Goal: Register for event/course

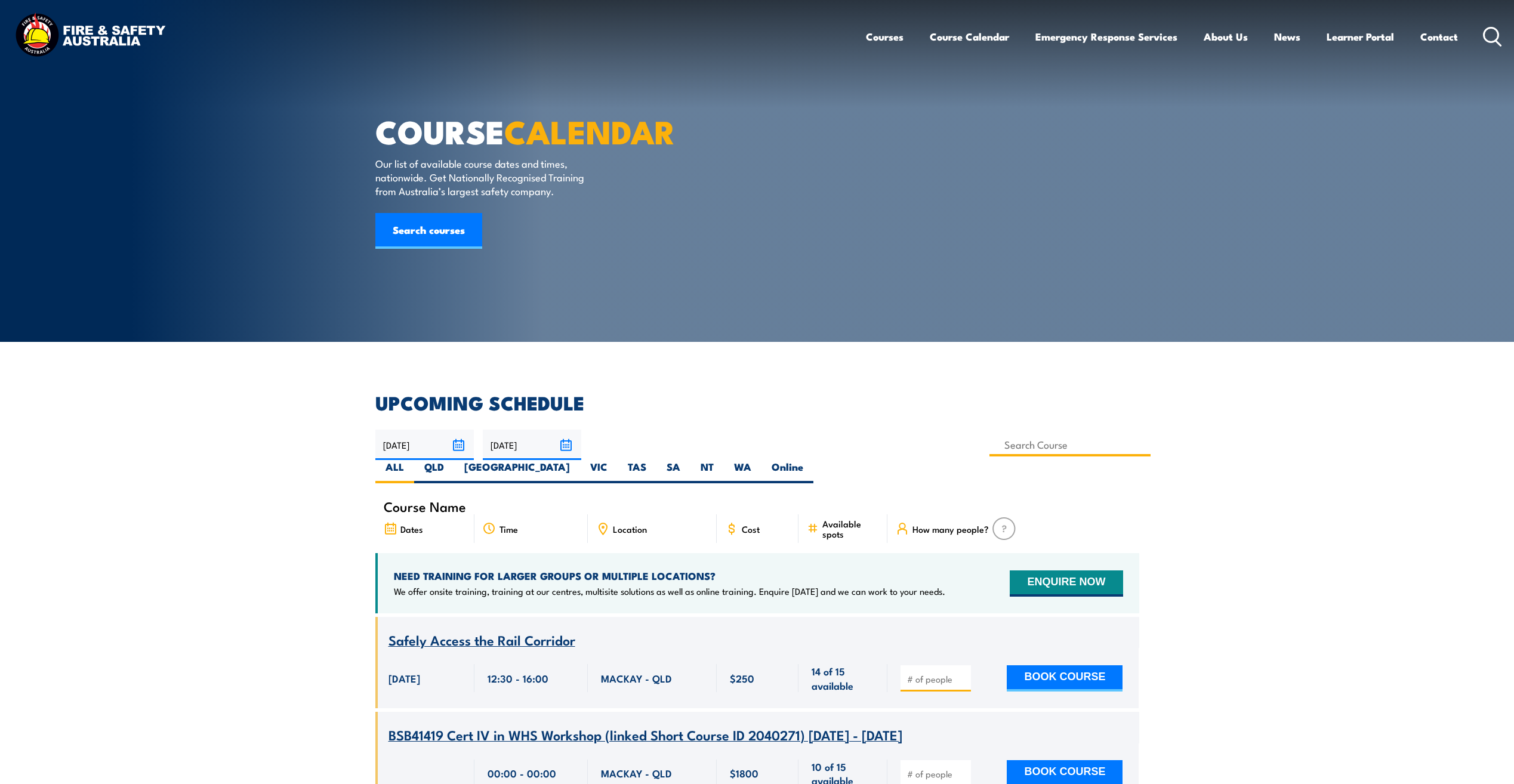
click at [990, 446] on input at bounding box center [1070, 444] width 162 height 23
type input "Inspect & Test Fire Blankets & Fire Extinguishers Training"
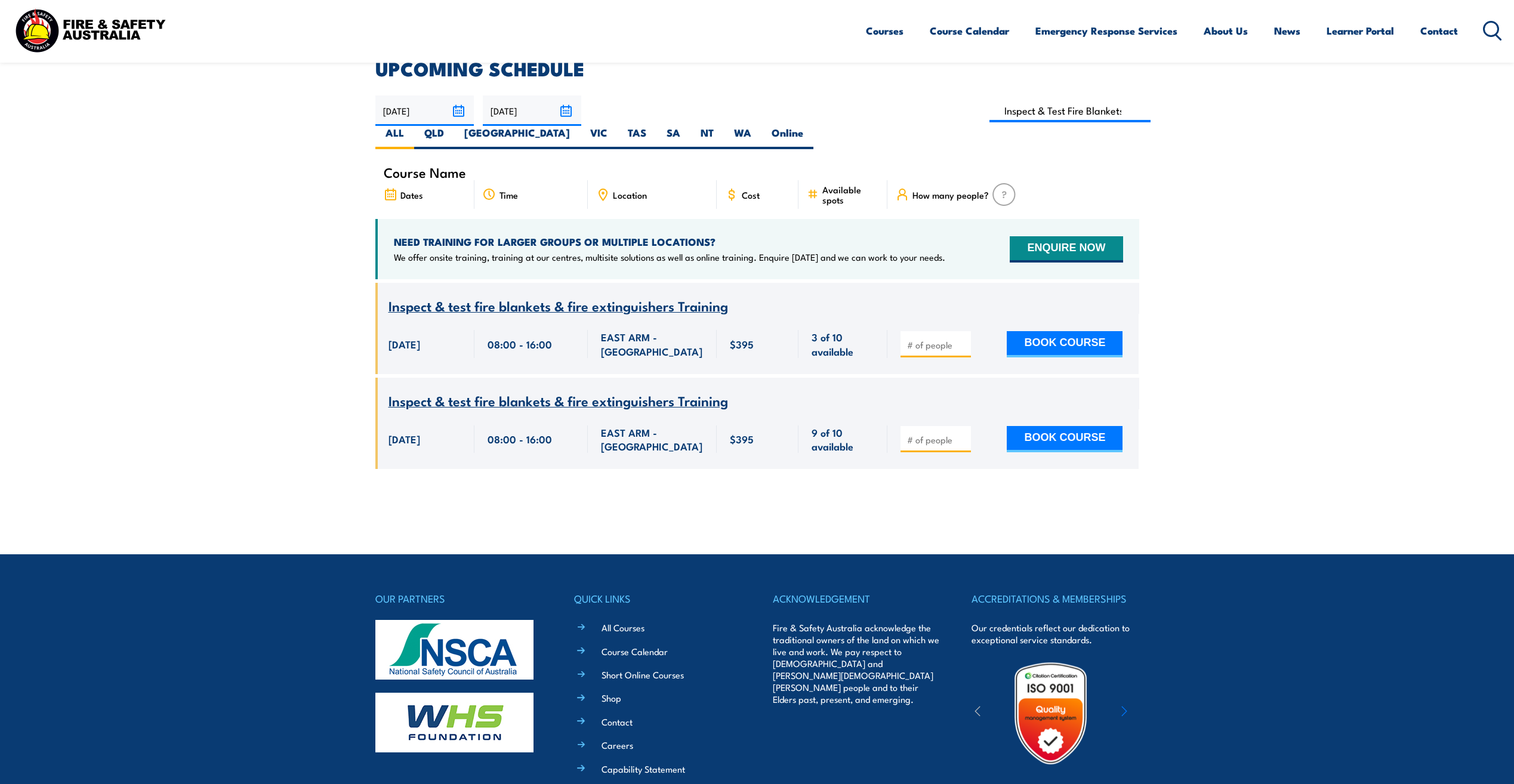
scroll to position [274, 0]
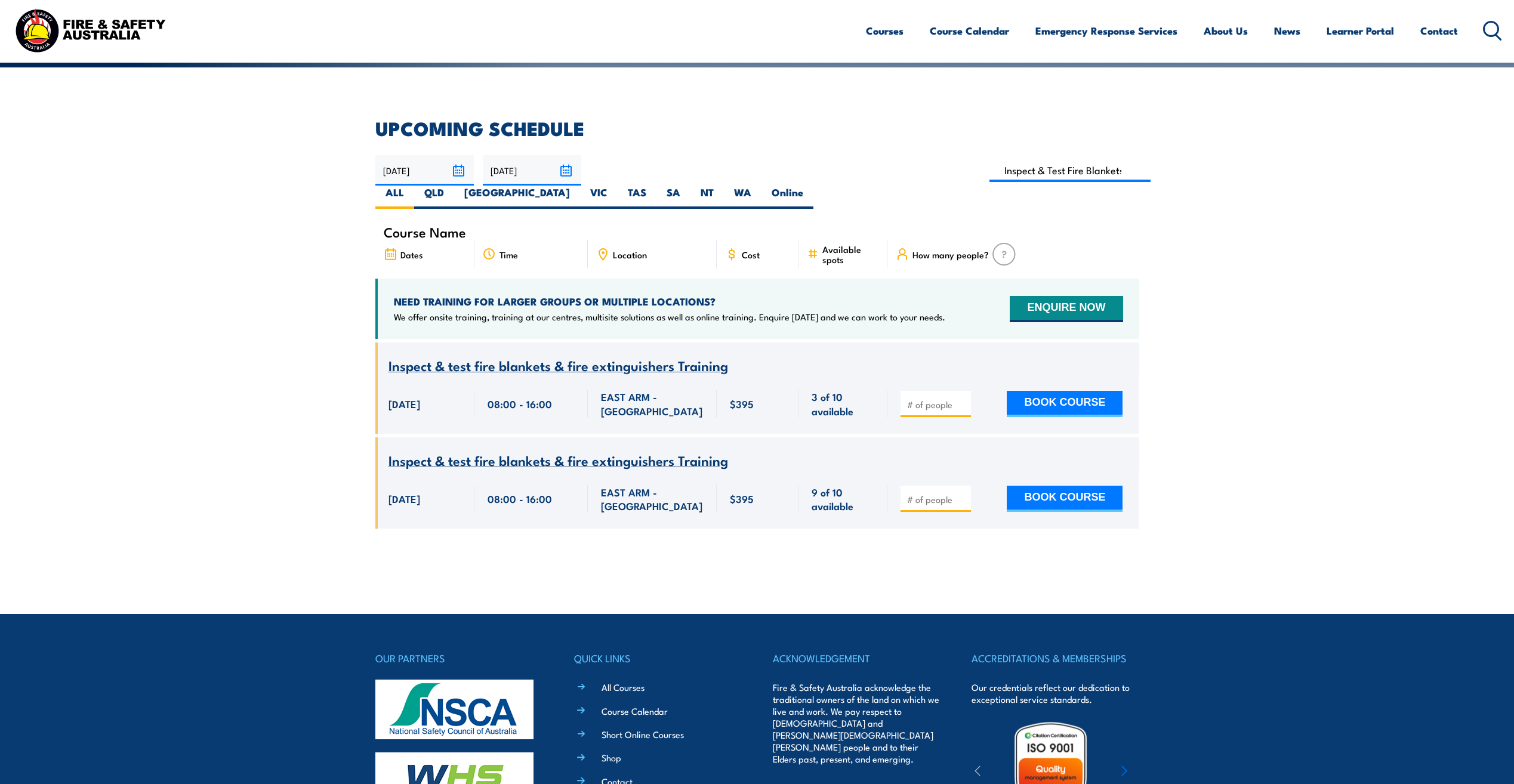
click at [623, 355] on span "Inspect & test fire blankets & fire extinguishers Training" at bounding box center [558, 365] width 340 height 20
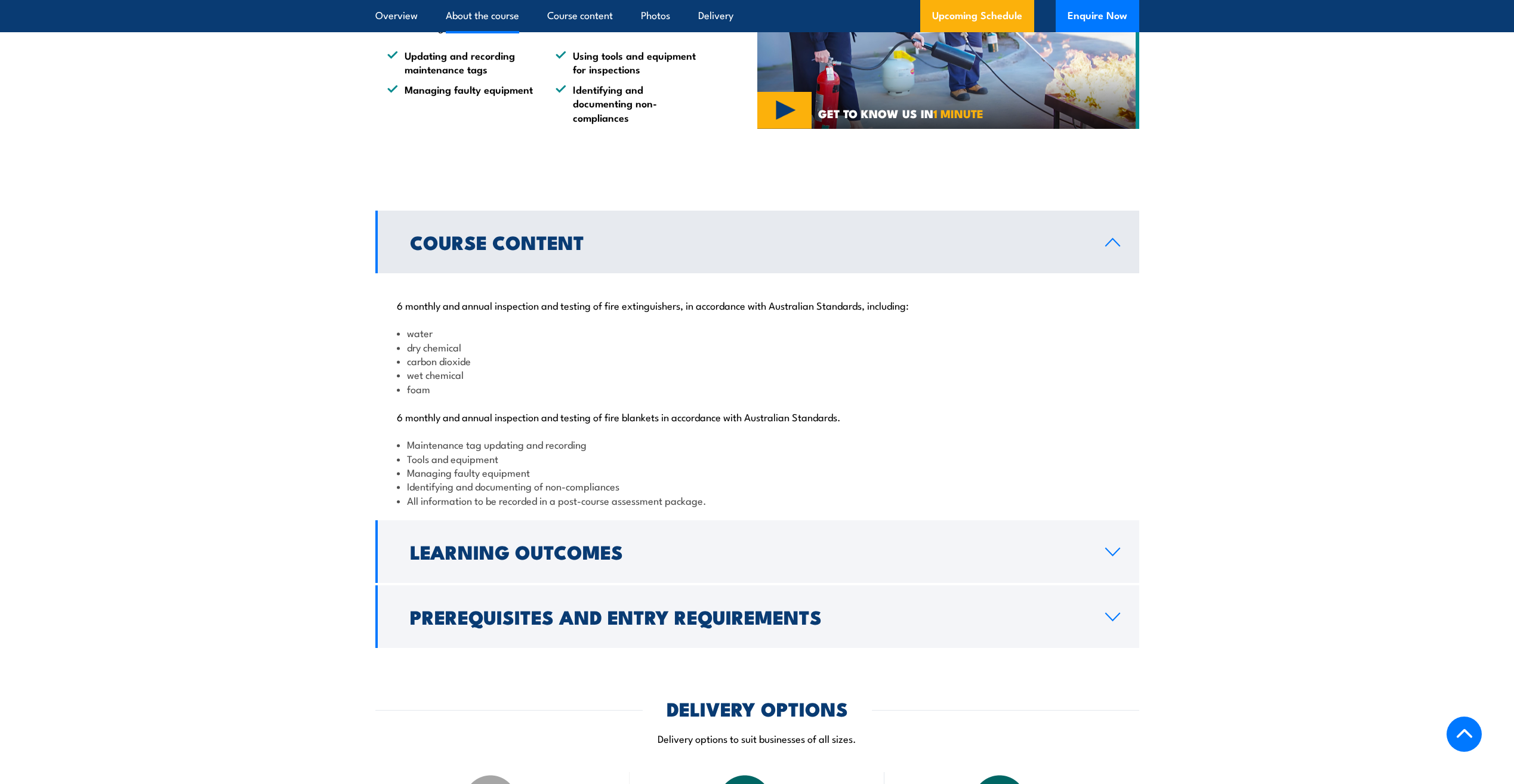
scroll to position [1074, 0]
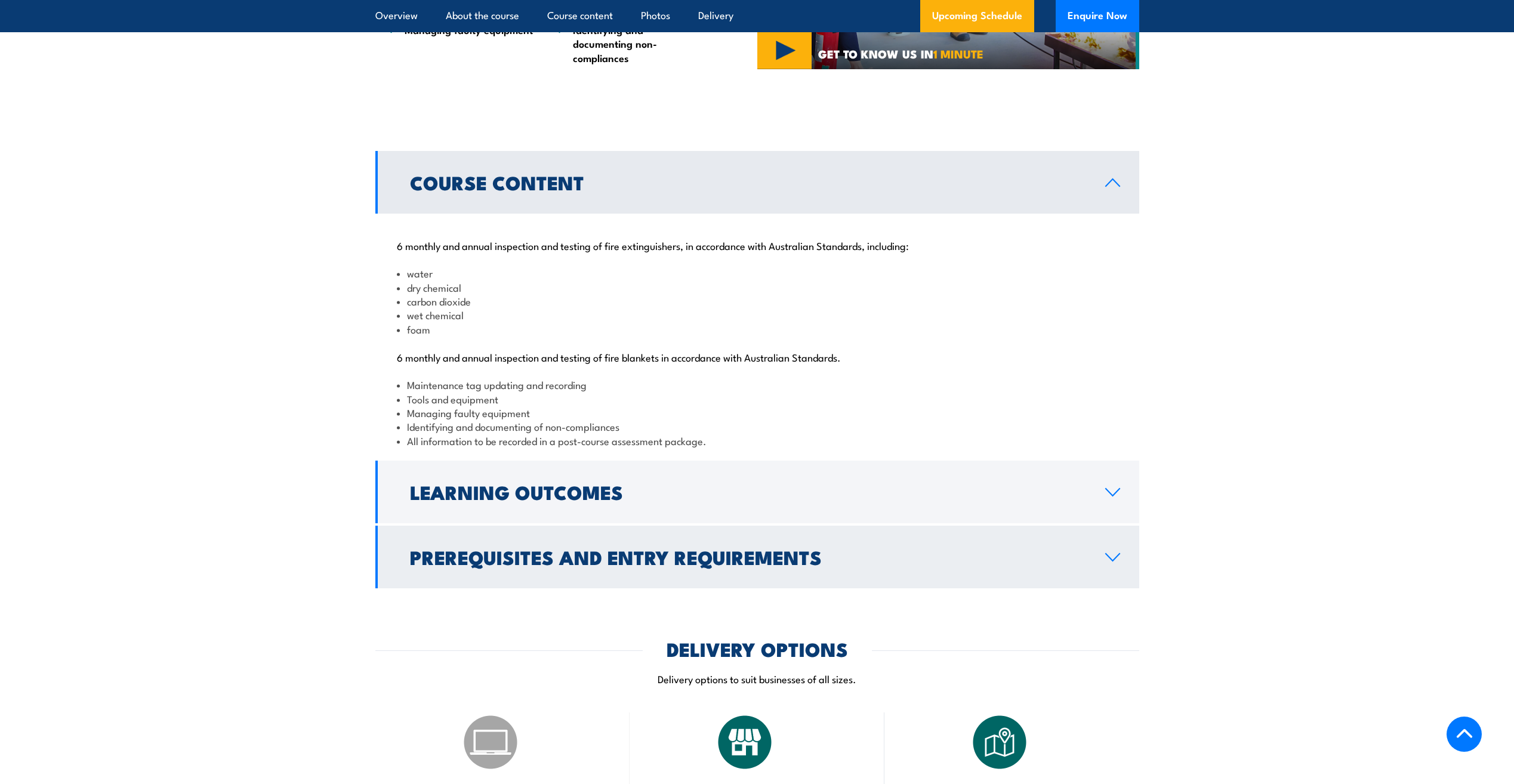
click at [1109, 562] on icon at bounding box center [1112, 557] width 16 height 10
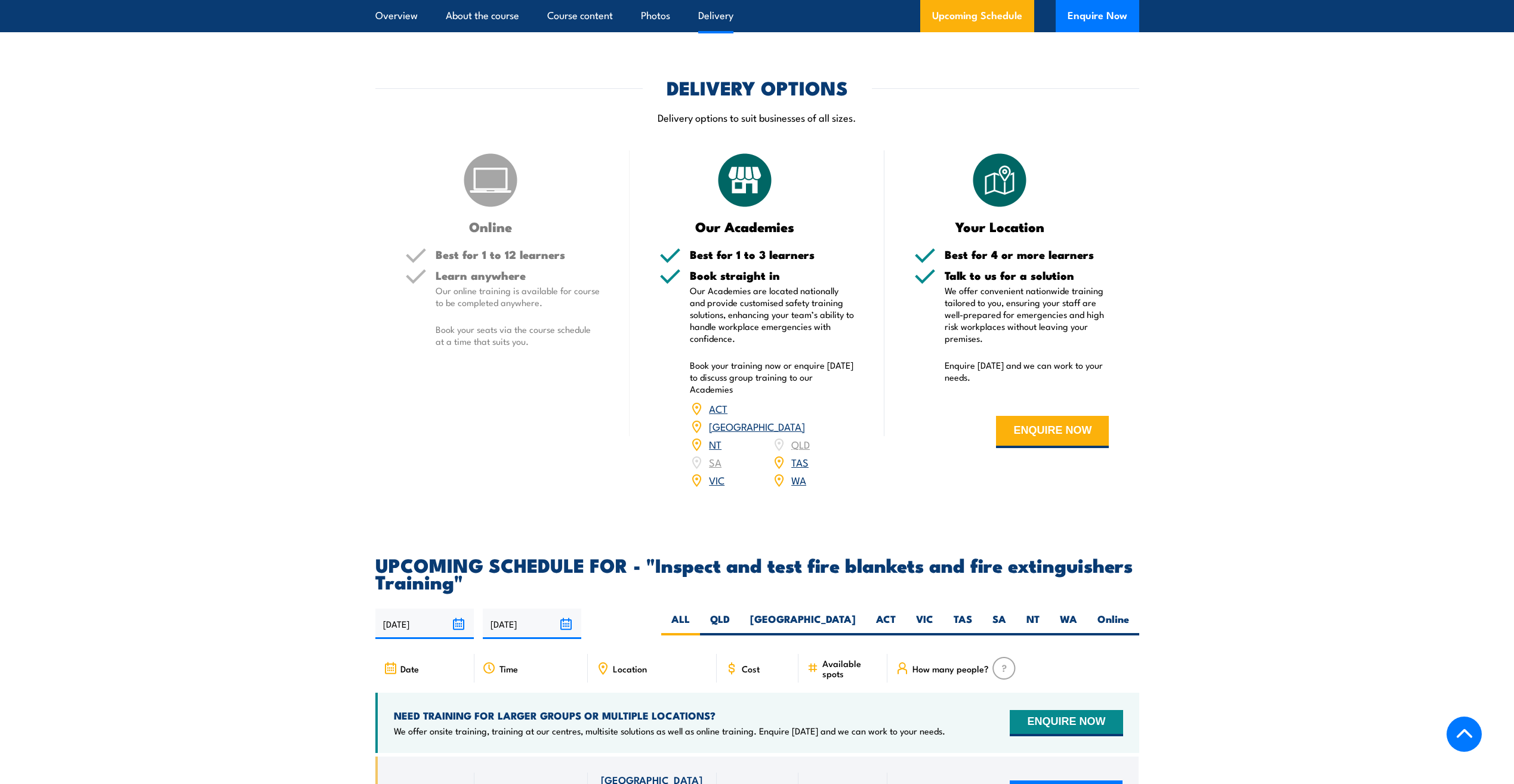
scroll to position [1611, 0]
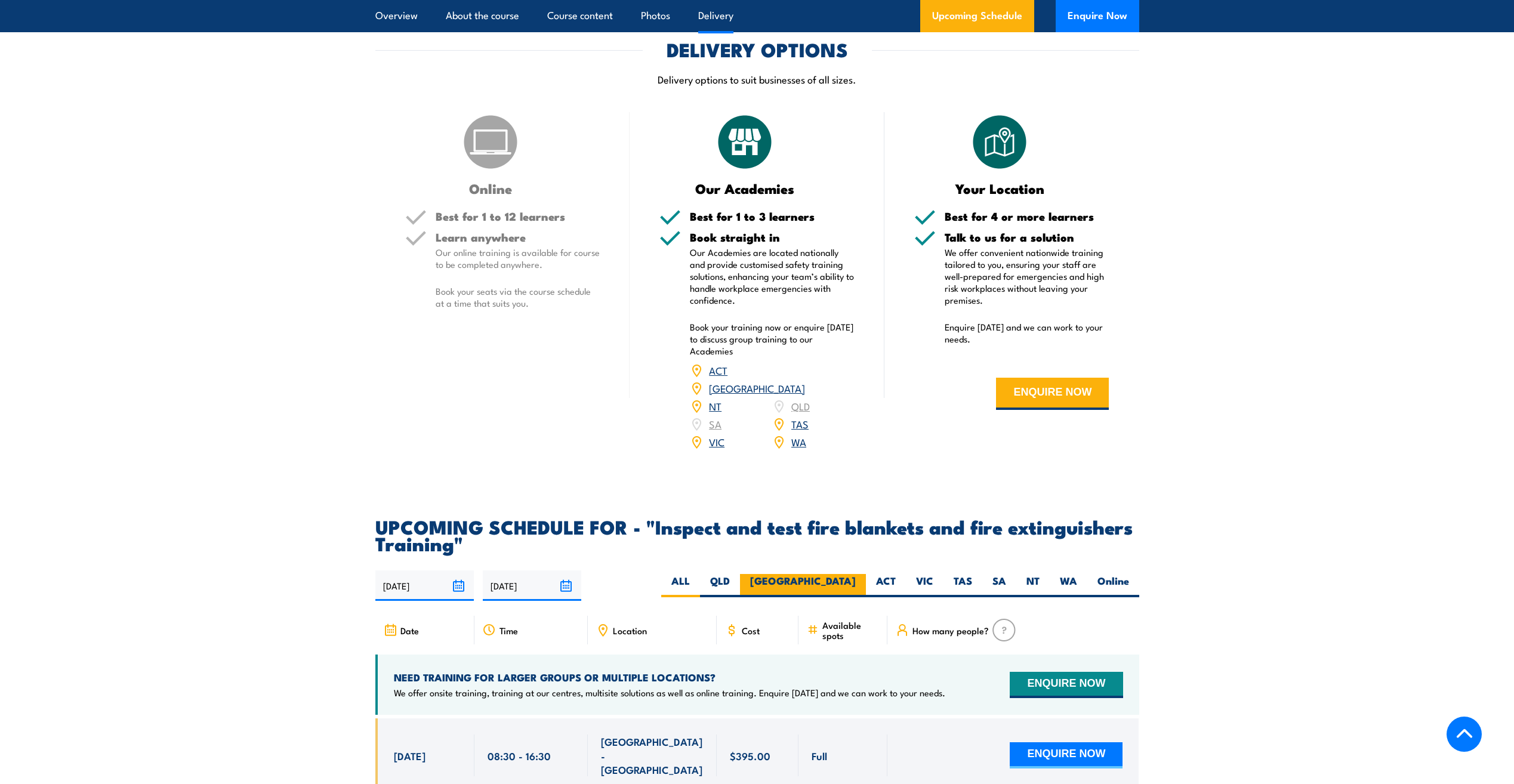
click at [843, 597] on label "[GEOGRAPHIC_DATA]" at bounding box center [803, 586] width 126 height 23
click at [856, 582] on input "[GEOGRAPHIC_DATA]" at bounding box center [860, 578] width 8 height 8
radio input "true"
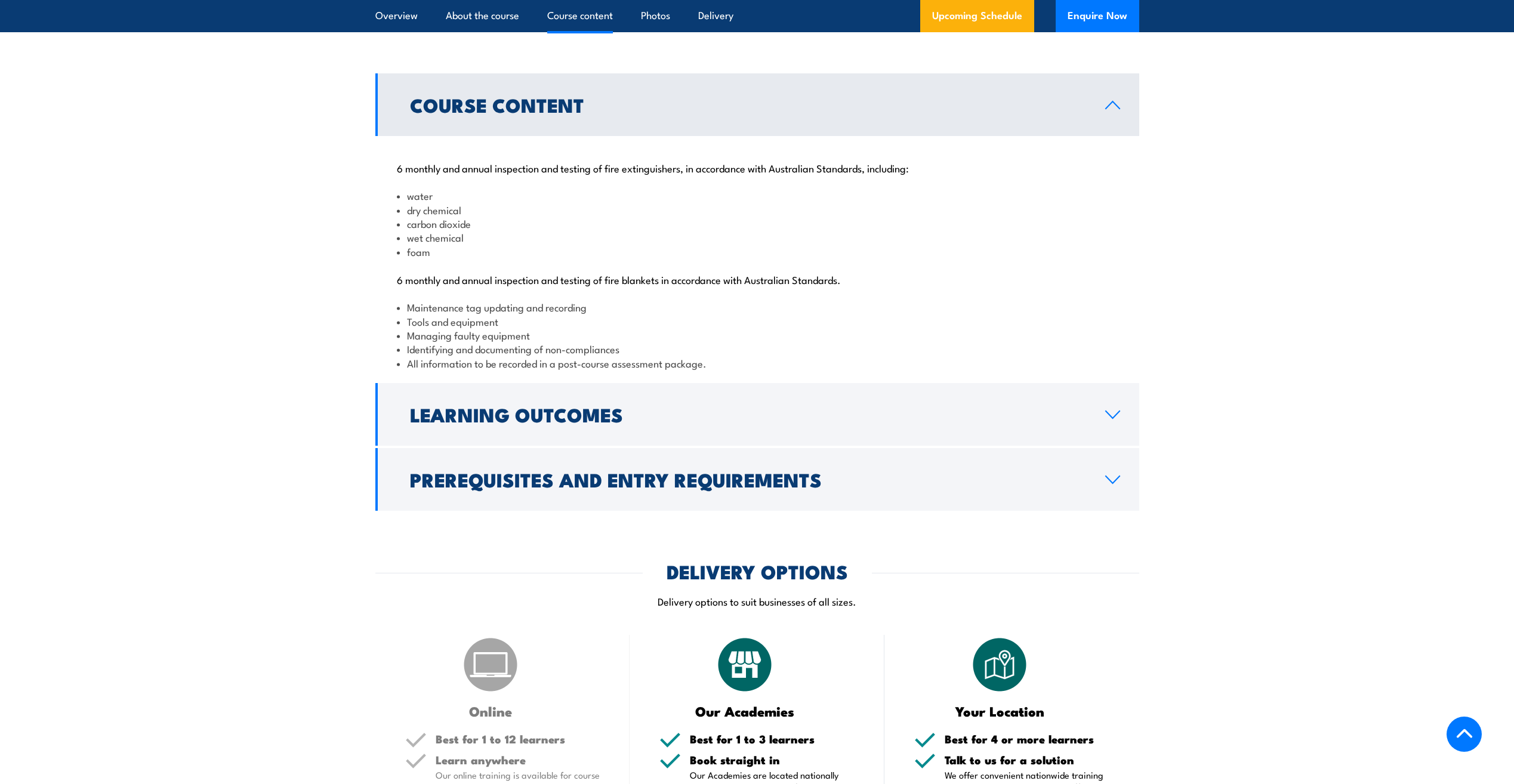
scroll to position [1142, 0]
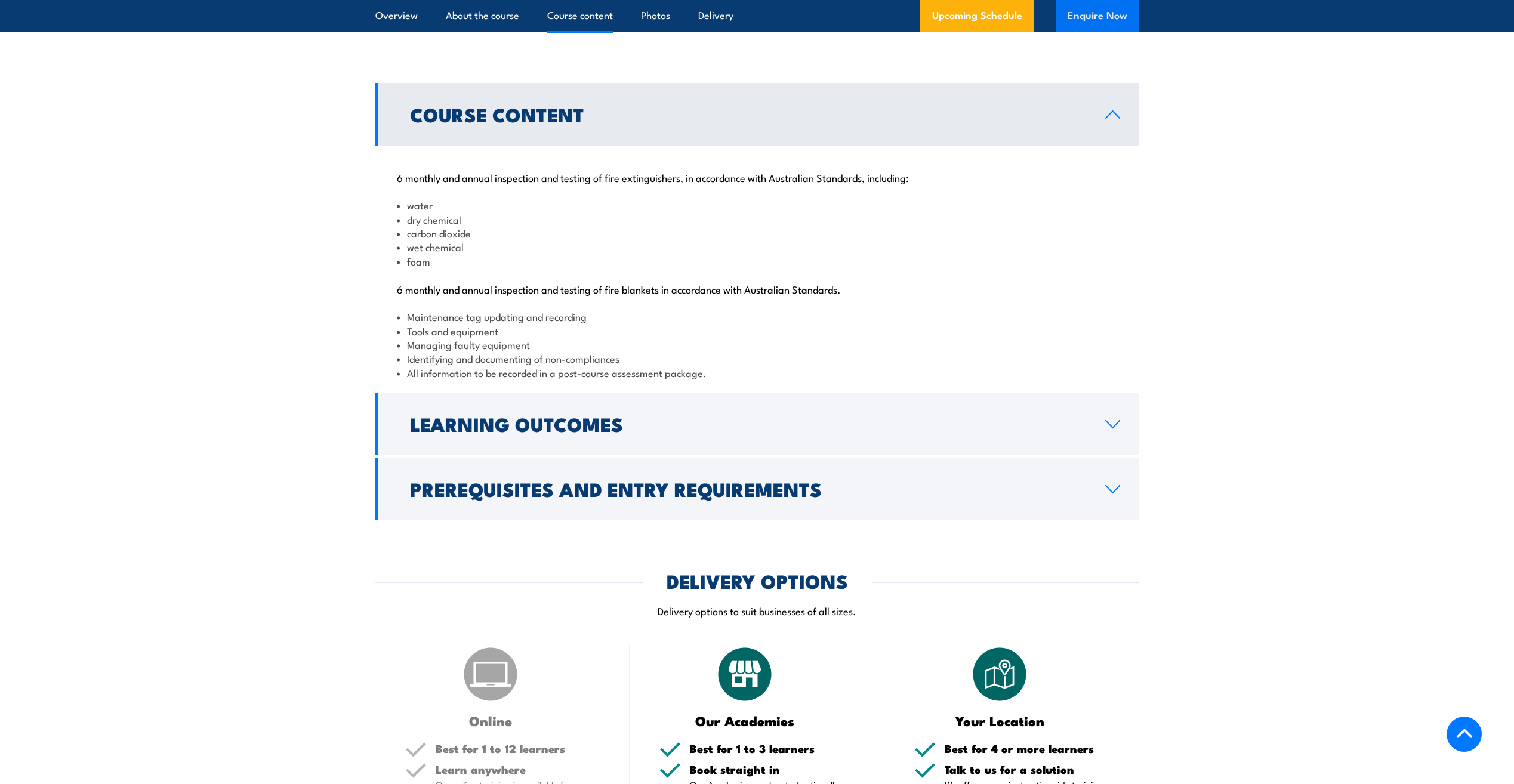
click at [1106, 19] on button "Enquire Now" at bounding box center [1098, 16] width 84 height 32
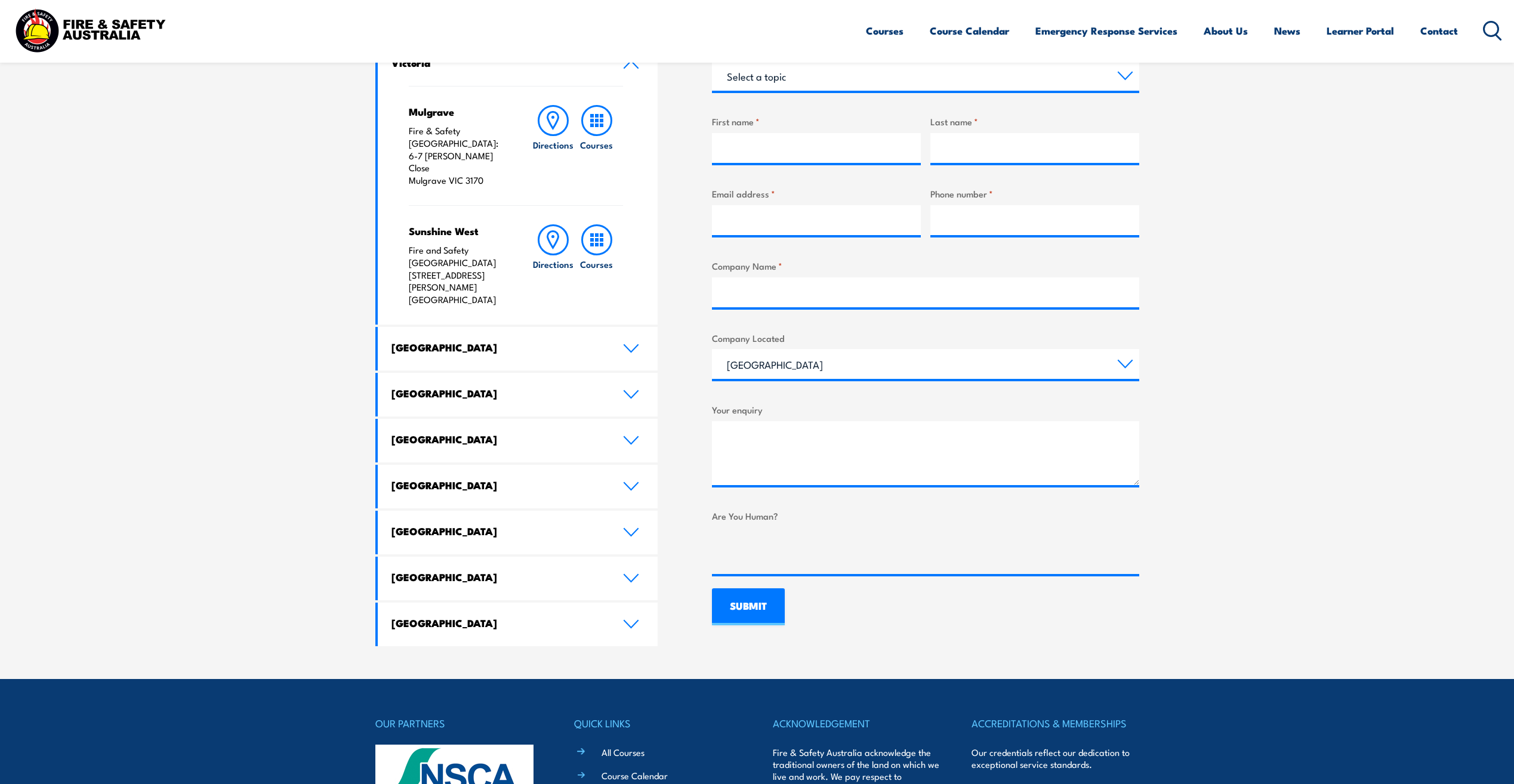
scroll to position [449, 0]
